Goal: Transaction & Acquisition: Purchase product/service

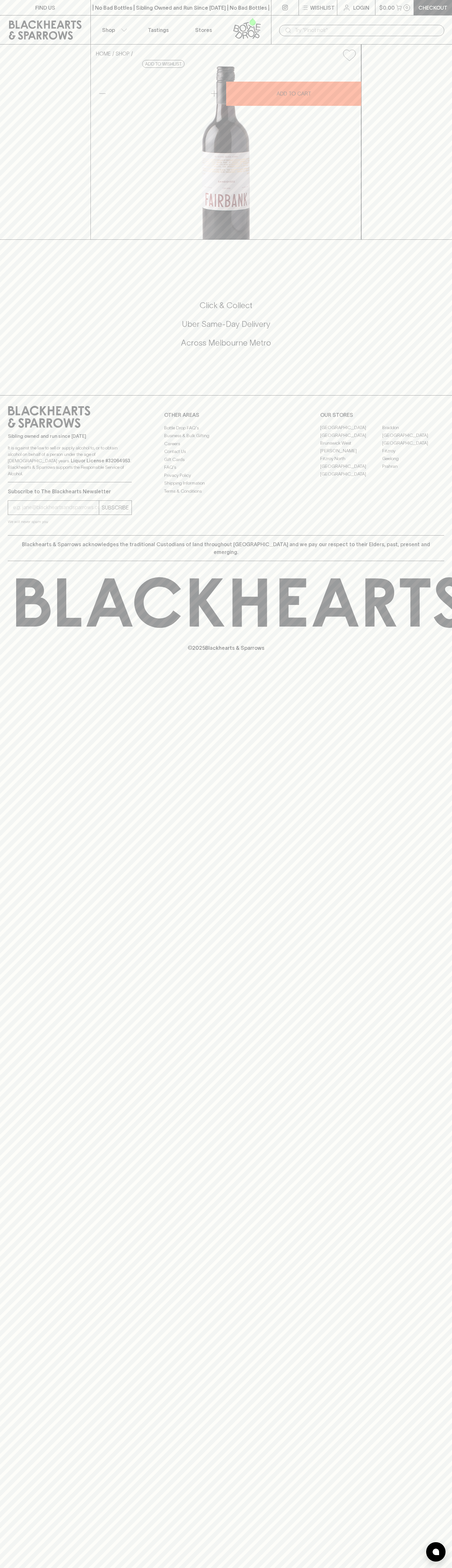
click at [131, 1] on div "| No Bad Bottles | Sibling Owned and Run Since 2006 | No Bad Bottles | Sibling …" at bounding box center [181, 7] width 181 height 15
click at [426, 22] on div "​" at bounding box center [362, 30] width 181 height 29
click at [427, 1568] on html "FIND US | No Bad Bottles | Sibling Owned and Run Since 2006 | No Bad Bottles | …" at bounding box center [226, 784] width 452 height 1568
click at [3, 1190] on div "FIND US | No Bad Bottles | Sibling Owned and Run Since 2006 | No Bad Bottles | …" at bounding box center [226, 784] width 452 height 1568
